Goal: Task Accomplishment & Management: Complete application form

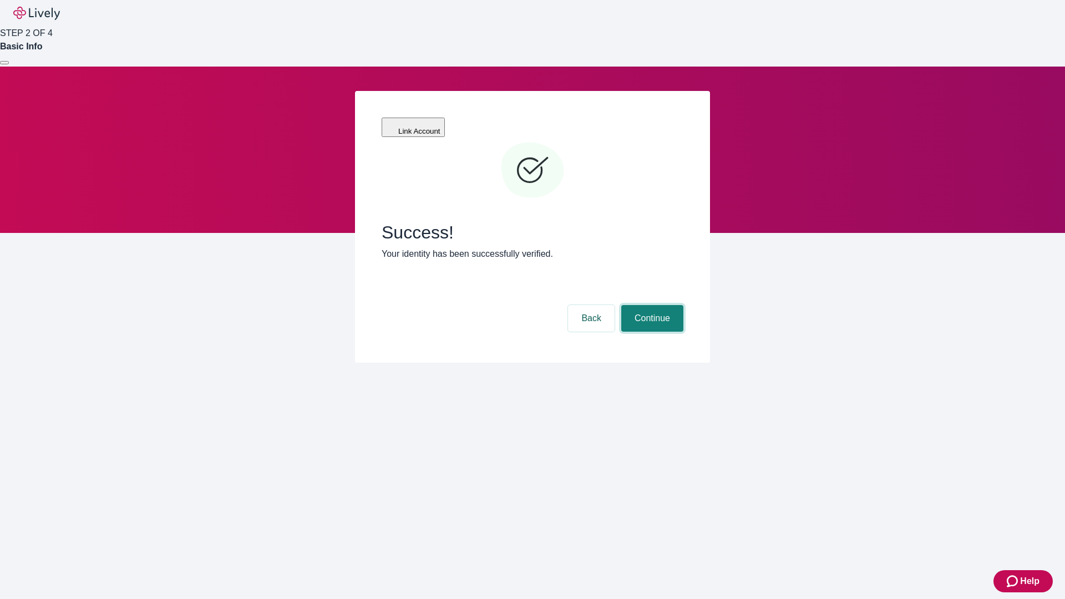
click at [650, 305] on button "Continue" at bounding box center [652, 318] width 62 height 27
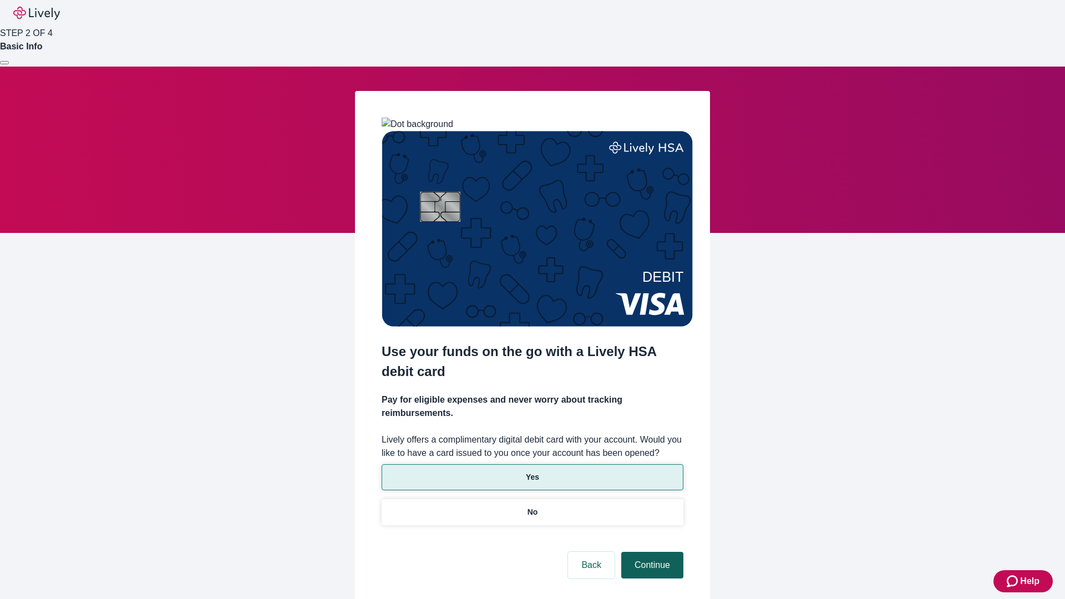
click at [532, 506] on p "No" at bounding box center [532, 512] width 11 height 12
click at [650, 552] on button "Continue" at bounding box center [652, 565] width 62 height 27
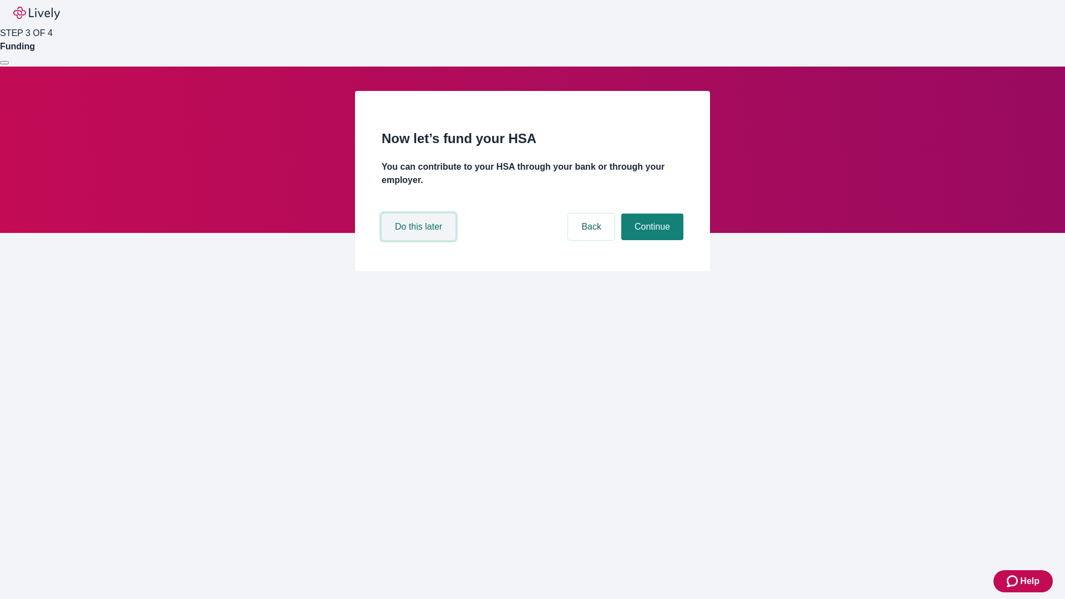
click at [420, 240] on button "Do this later" at bounding box center [418, 226] width 74 height 27
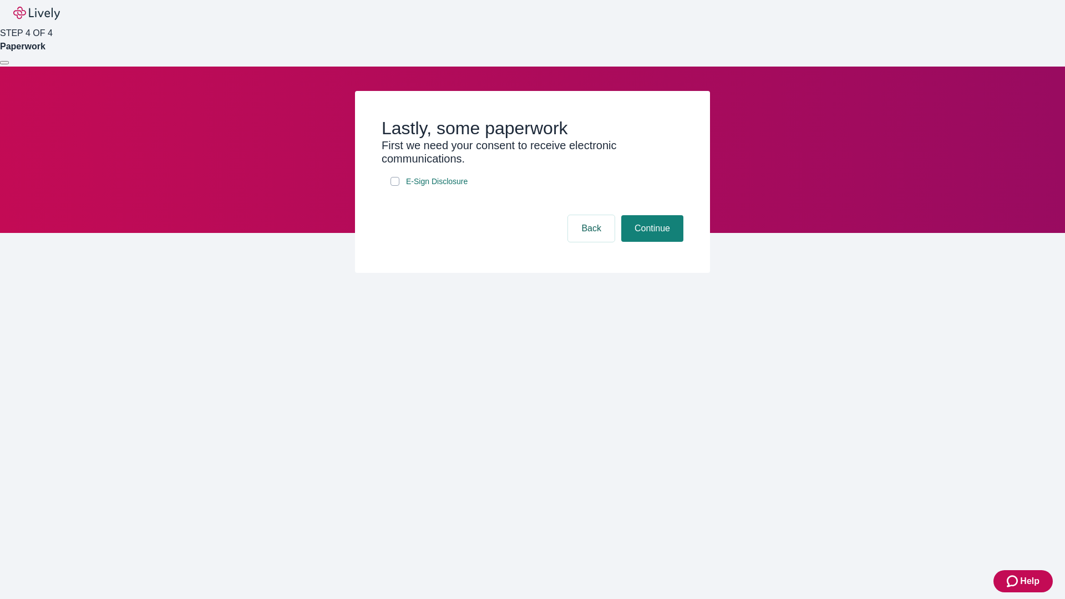
click at [395, 186] on input "E-Sign Disclosure" at bounding box center [394, 181] width 9 height 9
checkbox input "true"
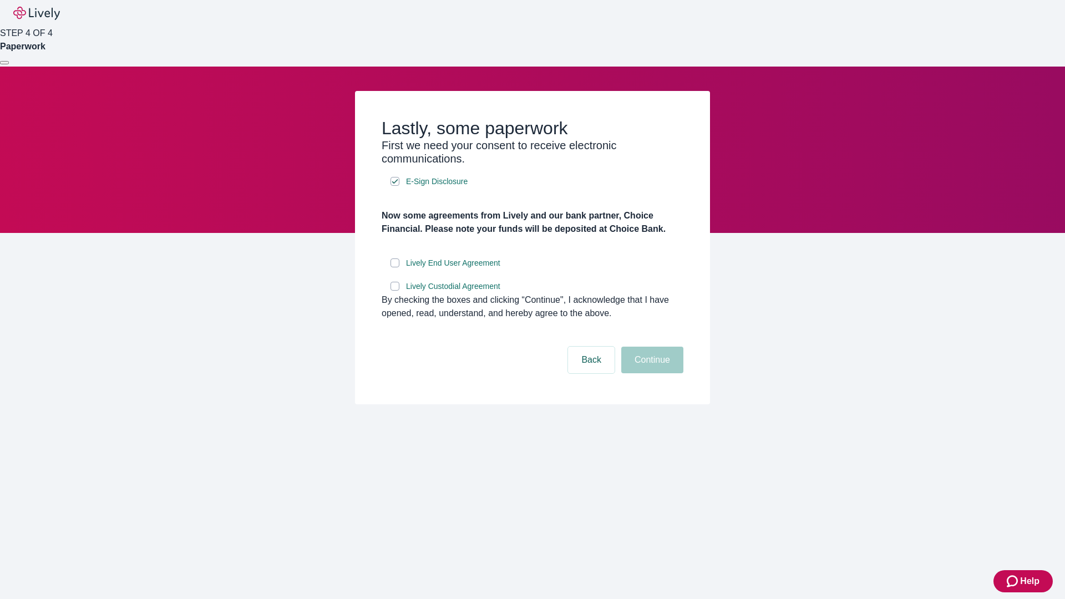
click at [395, 267] on input "Lively End User Agreement" at bounding box center [394, 262] width 9 height 9
checkbox input "true"
click at [395, 291] on input "Lively Custodial Agreement" at bounding box center [394, 286] width 9 height 9
checkbox input "true"
click at [650, 373] on button "Continue" at bounding box center [652, 360] width 62 height 27
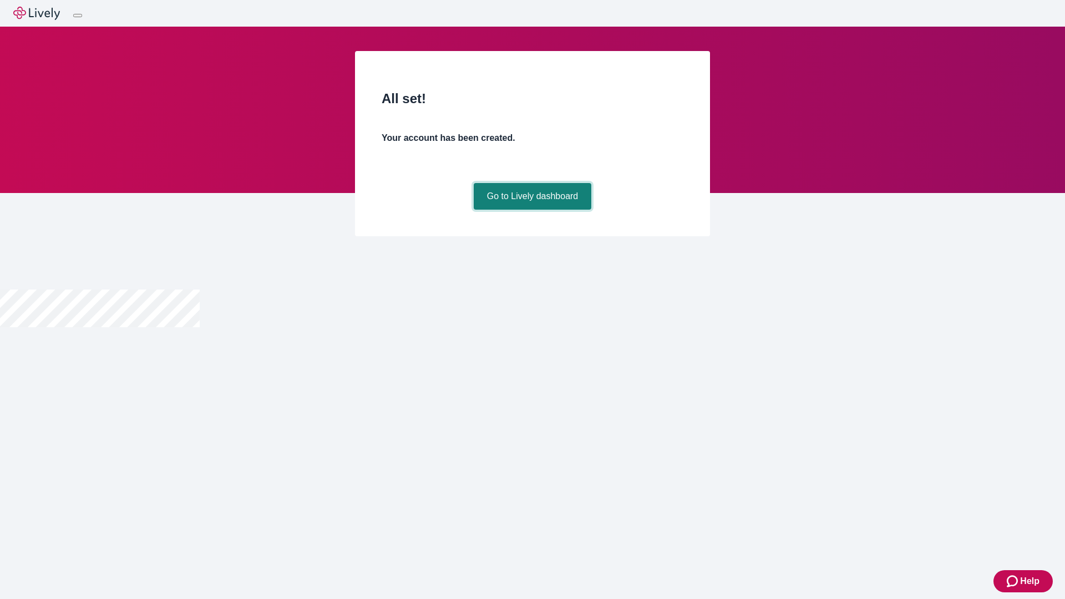
click at [532, 210] on link "Go to Lively dashboard" at bounding box center [533, 196] width 118 height 27
